Goal: Task Accomplishment & Management: Use online tool/utility

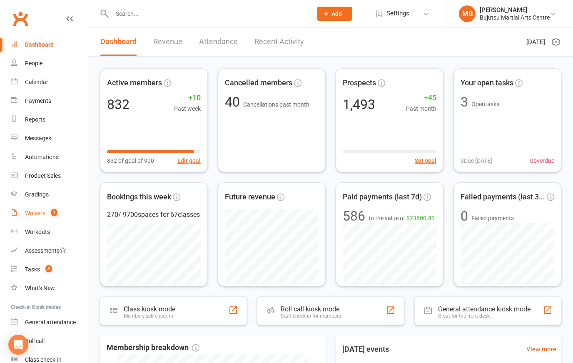
click at [35, 214] on div "Waivers" at bounding box center [35, 213] width 20 height 7
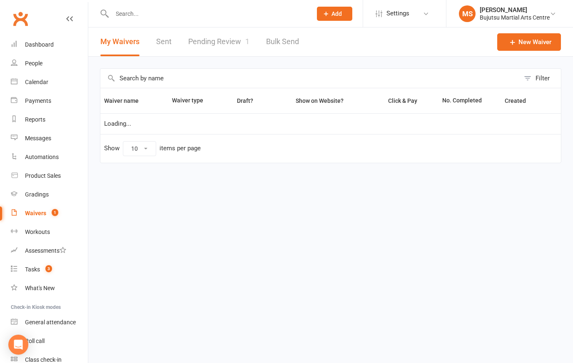
select select "50"
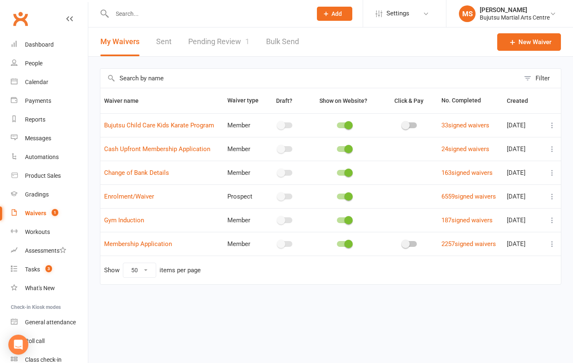
click at [222, 40] on link "Pending Review 1" at bounding box center [218, 41] width 61 height 29
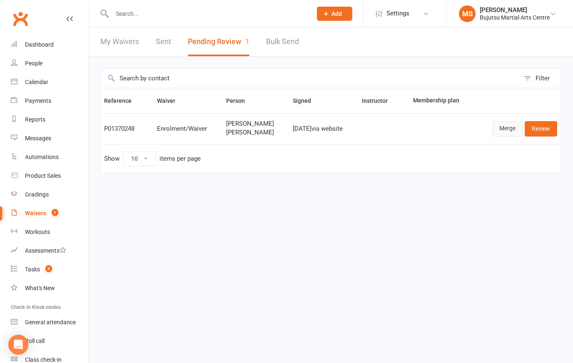
click at [510, 124] on link "Merge" at bounding box center [507, 128] width 30 height 15
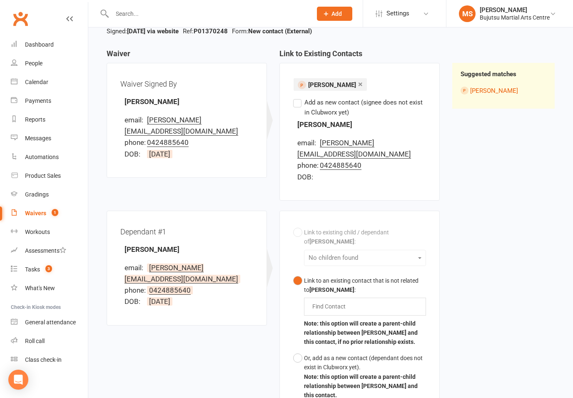
scroll to position [85, 0]
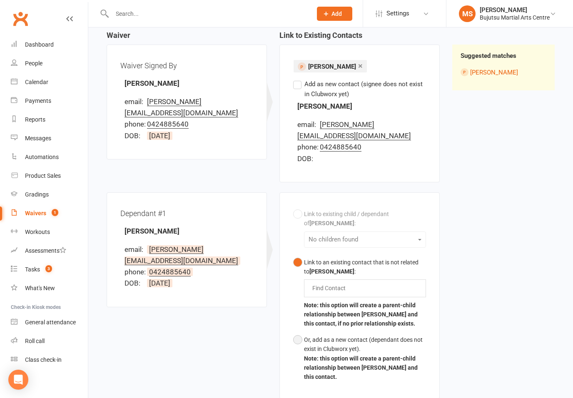
click at [298, 332] on button "Or, add as a new contact (dependant does not exist in Clubworx yet). Note: this…" at bounding box center [359, 358] width 133 height 53
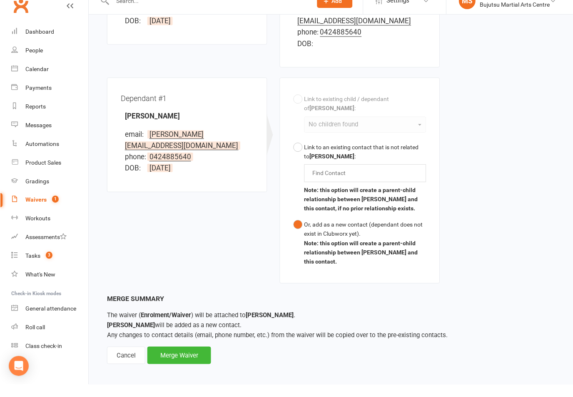
scroll to position [188, 0]
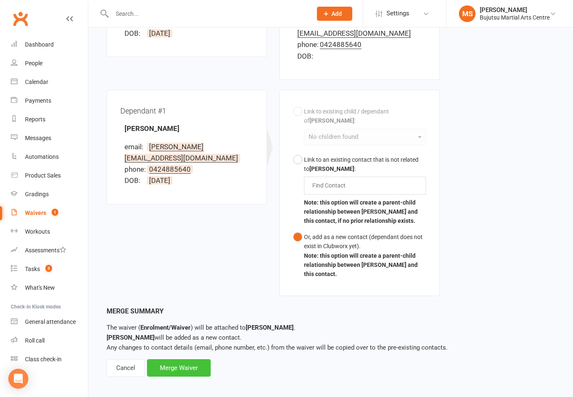
click at [194, 360] on div "Merge Waiver" at bounding box center [179, 368] width 64 height 17
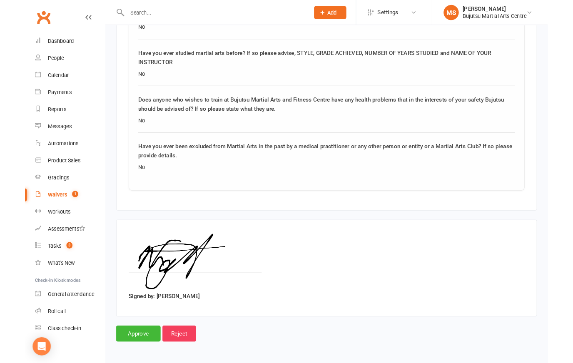
scroll to position [1302, 0]
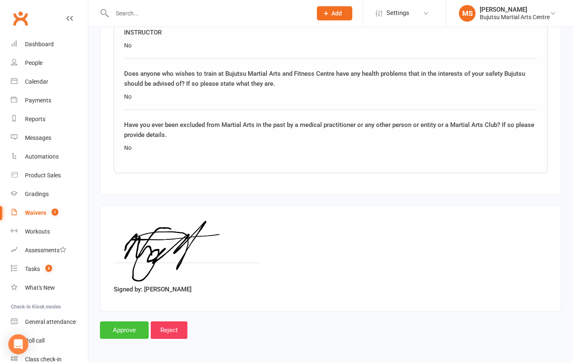
click at [122, 323] on input "Approve" at bounding box center [124, 330] width 49 height 17
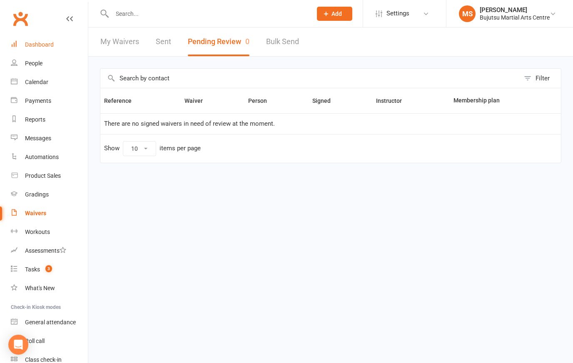
click at [43, 44] on div "Dashboard" at bounding box center [39, 44] width 29 height 7
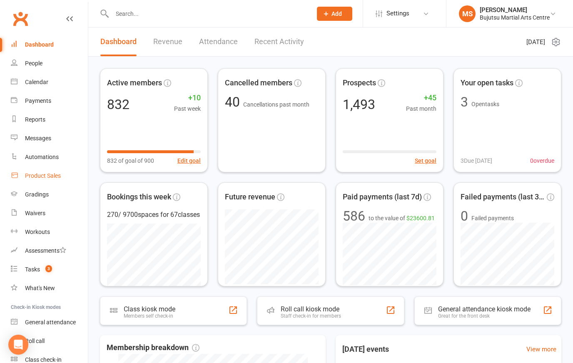
click at [52, 173] on div "Product Sales" at bounding box center [43, 175] width 36 height 7
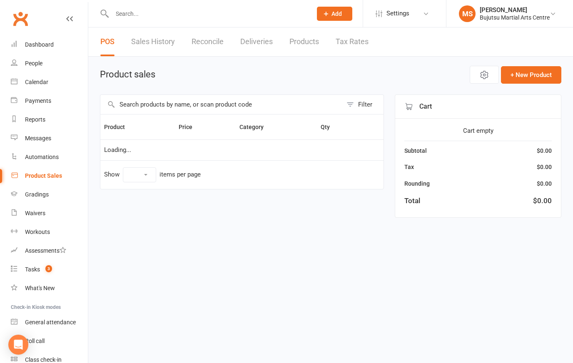
select select "100"
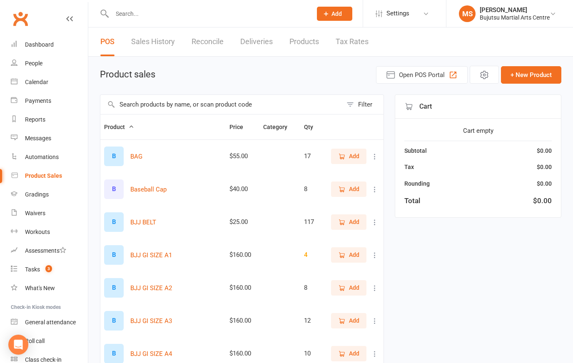
click at [191, 107] on input "text" at bounding box center [221, 104] width 242 height 19
type input "[DEMOGRAPHIC_DATA]"
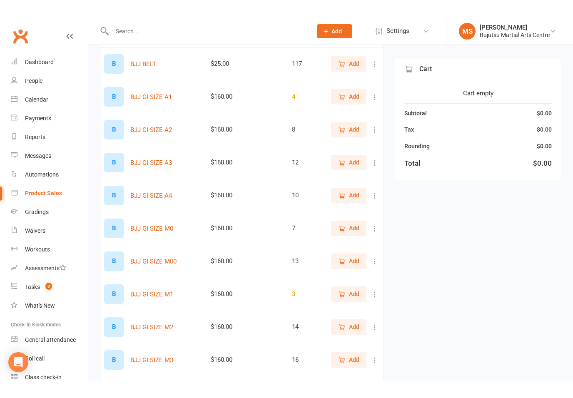
scroll to position [75, 0]
